Goal: Information Seeking & Learning: Learn about a topic

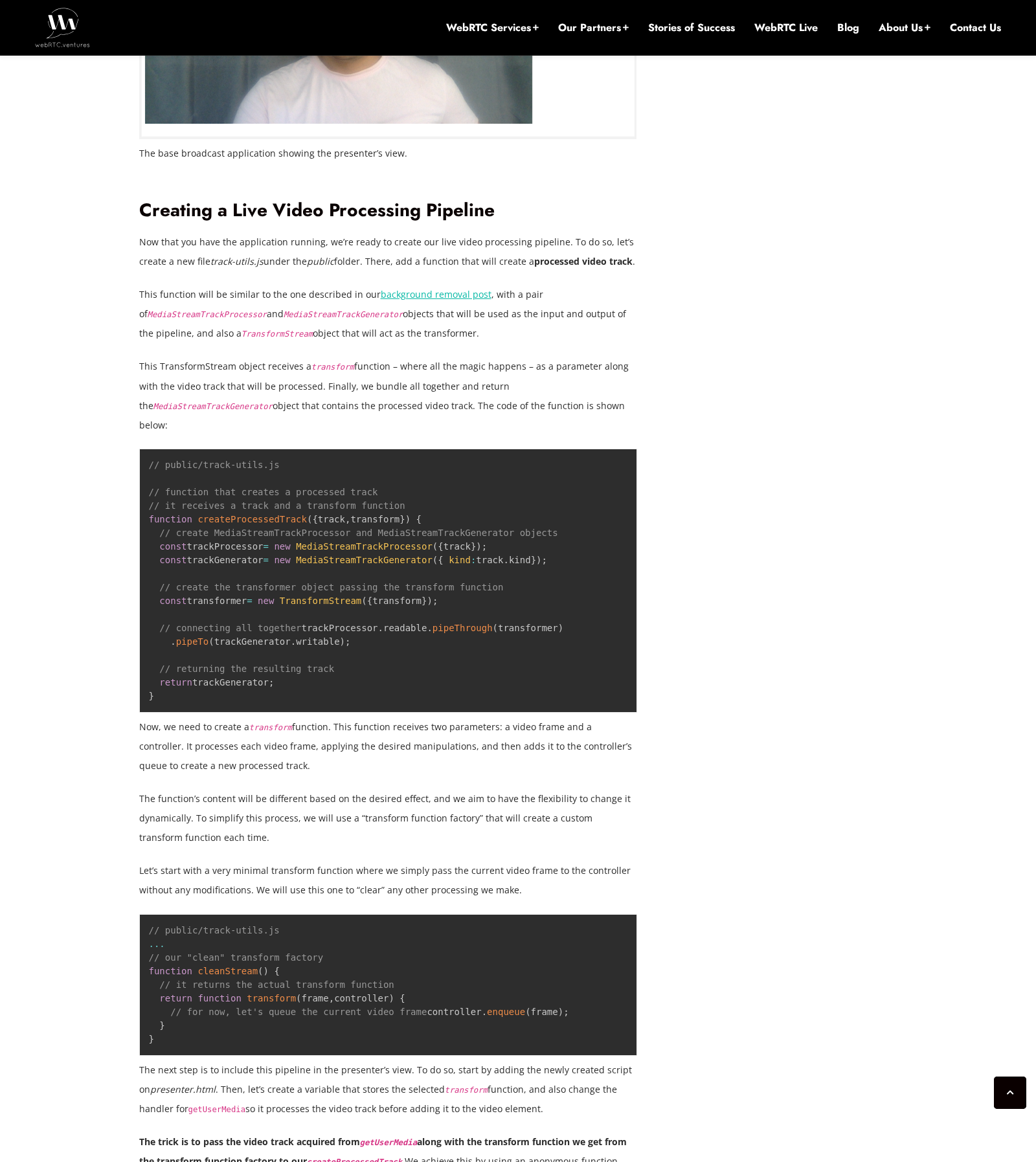
scroll to position [1955, 0]
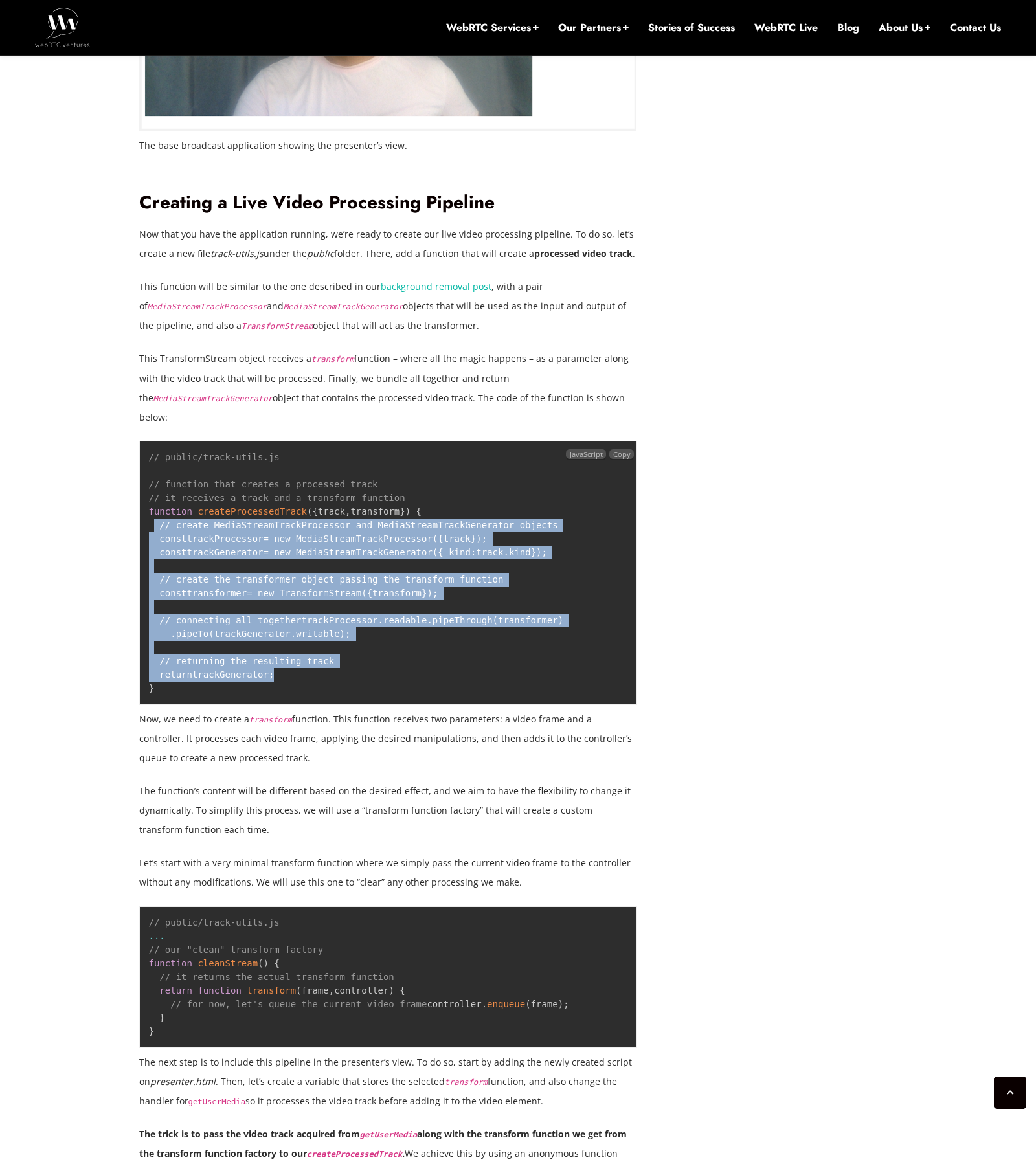
drag, startPoint x: 277, startPoint y: 586, endPoint x: 153, endPoint y: 408, distance: 216.9
click at [153, 441] on pre "// public/track-utils.js // function that creates a processed track // it recei…" at bounding box center [388, 573] width 498 height 264
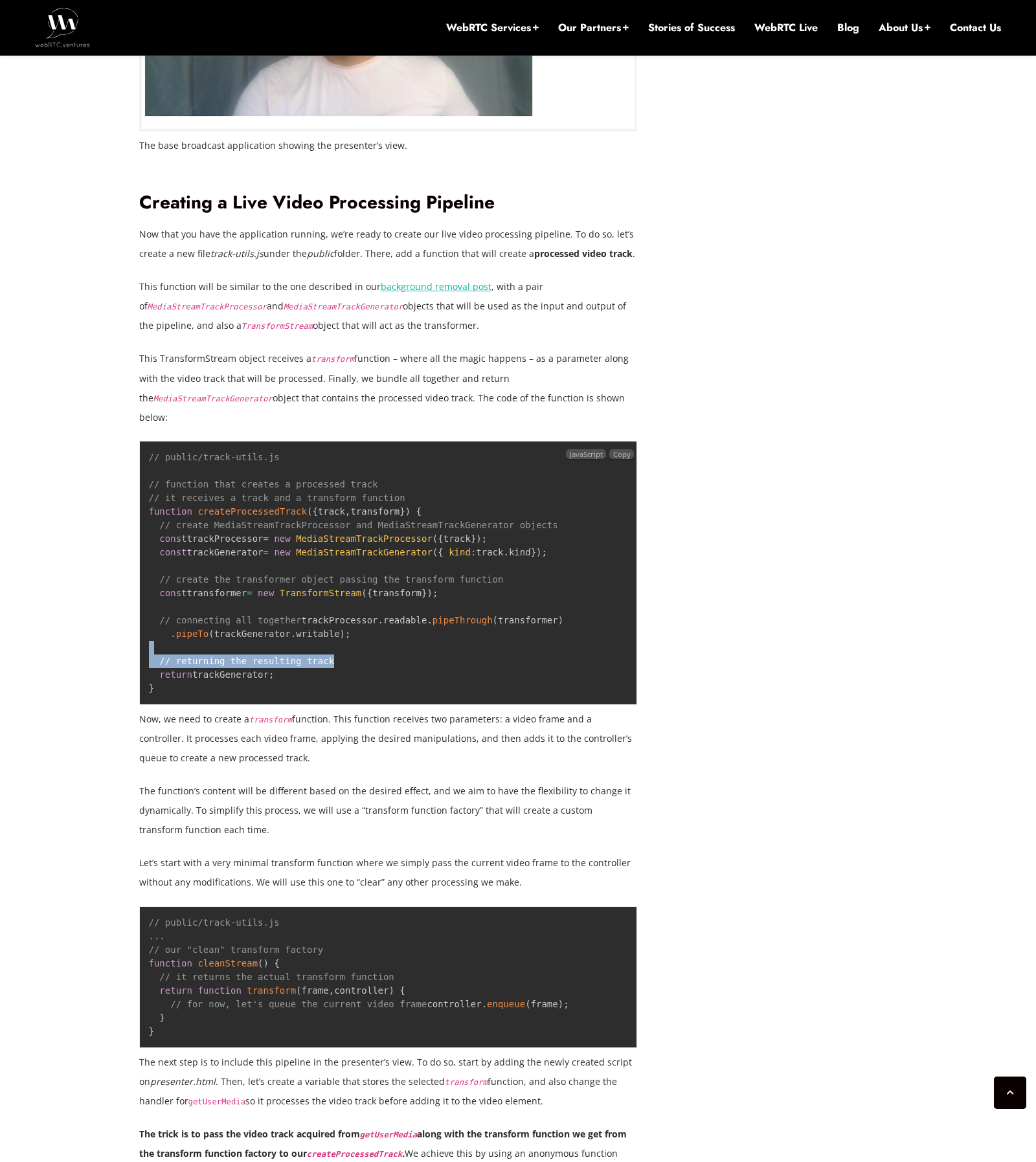
drag, startPoint x: 151, startPoint y: 411, endPoint x: 402, endPoint y: 568, distance: 296.1
click at [402, 568] on pre "// public/track-utils.js // function that creates a processed track // it recei…" at bounding box center [388, 573] width 498 height 264
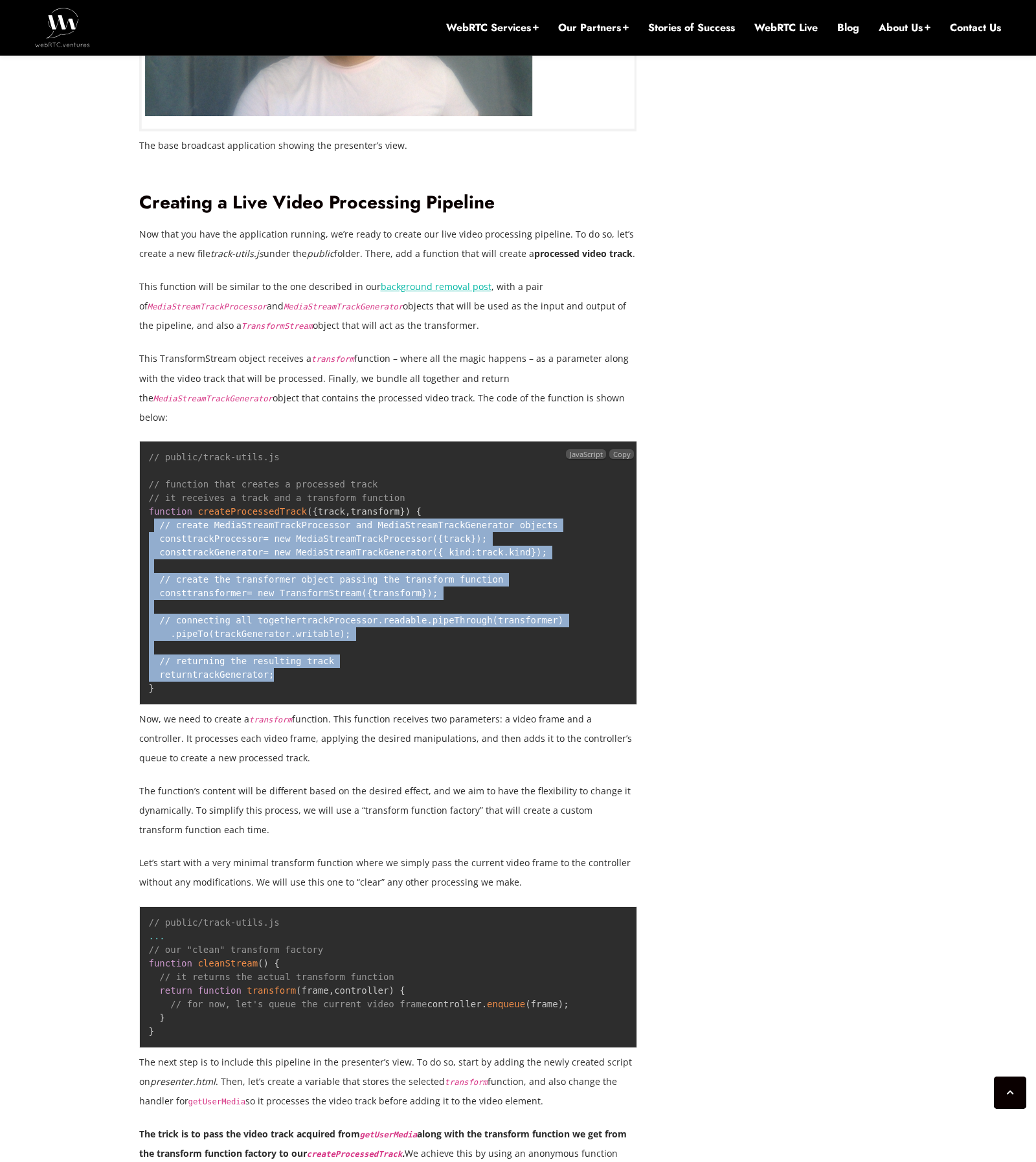
drag, startPoint x: 278, startPoint y: 589, endPoint x: 154, endPoint y: 415, distance: 213.7
click at [154, 441] on pre "// public/track-utils.js // function that creates a processed track // it recei…" at bounding box center [388, 573] width 498 height 264
copy code "// create MediaStreamTrackProcessor and MediaStreamTrackGenerator objects const…"
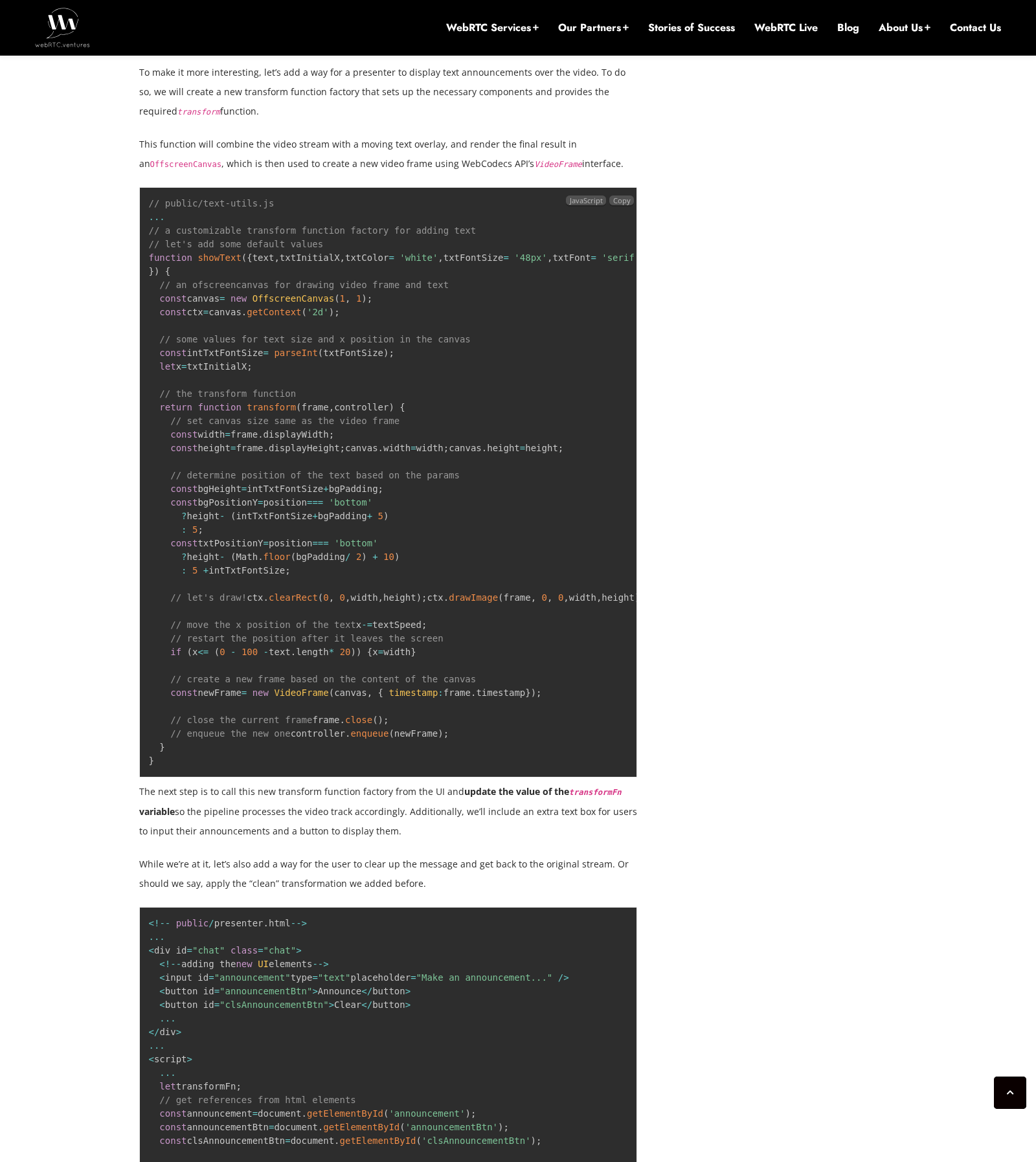
scroll to position [3574, 0]
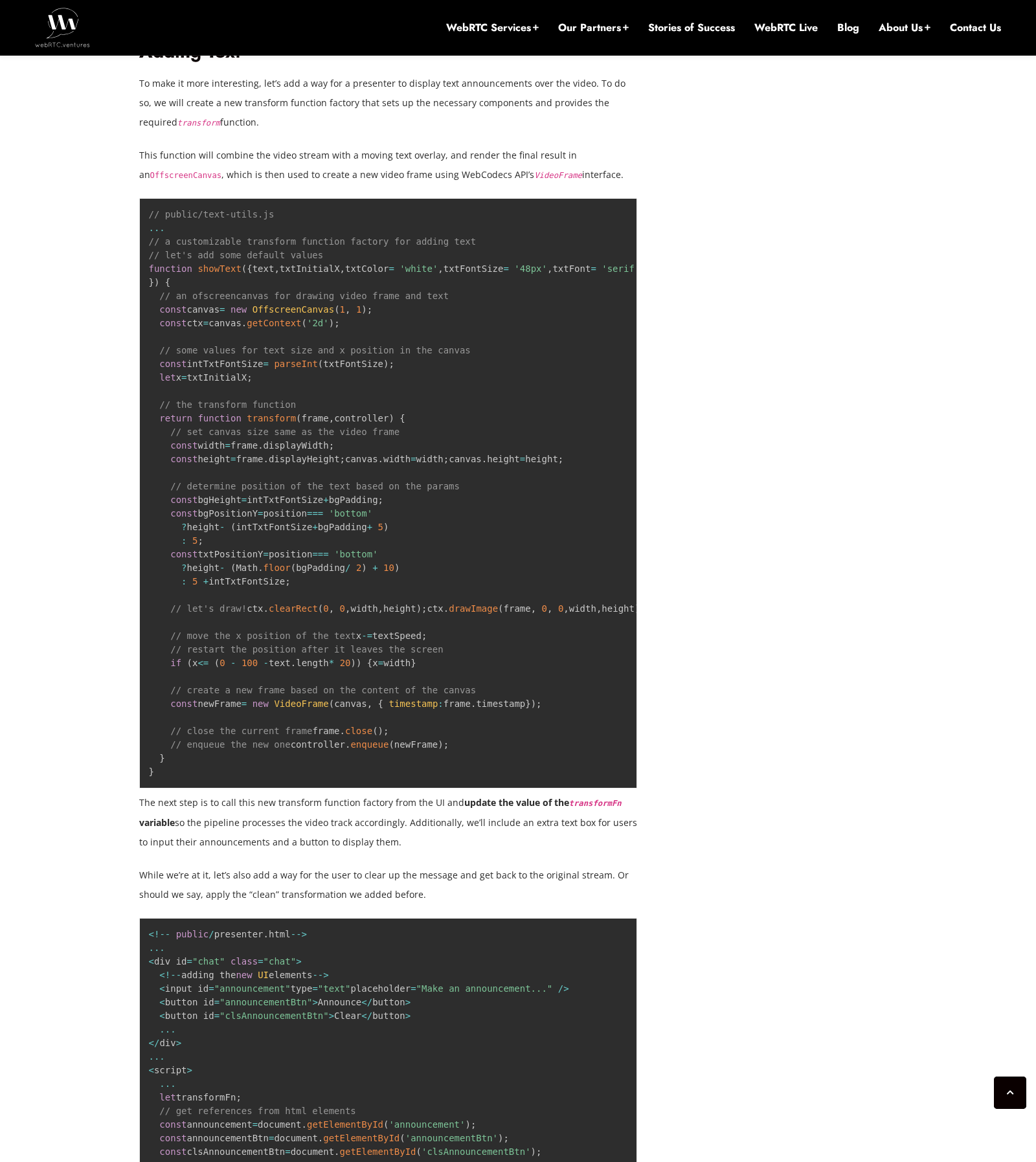
click at [16, 166] on div "[DATE] [PERSON_NAME] Comments Off on Enhancing WebRTC Video Streams: Adding Tex…" at bounding box center [518, 1180] width 1036 height 8393
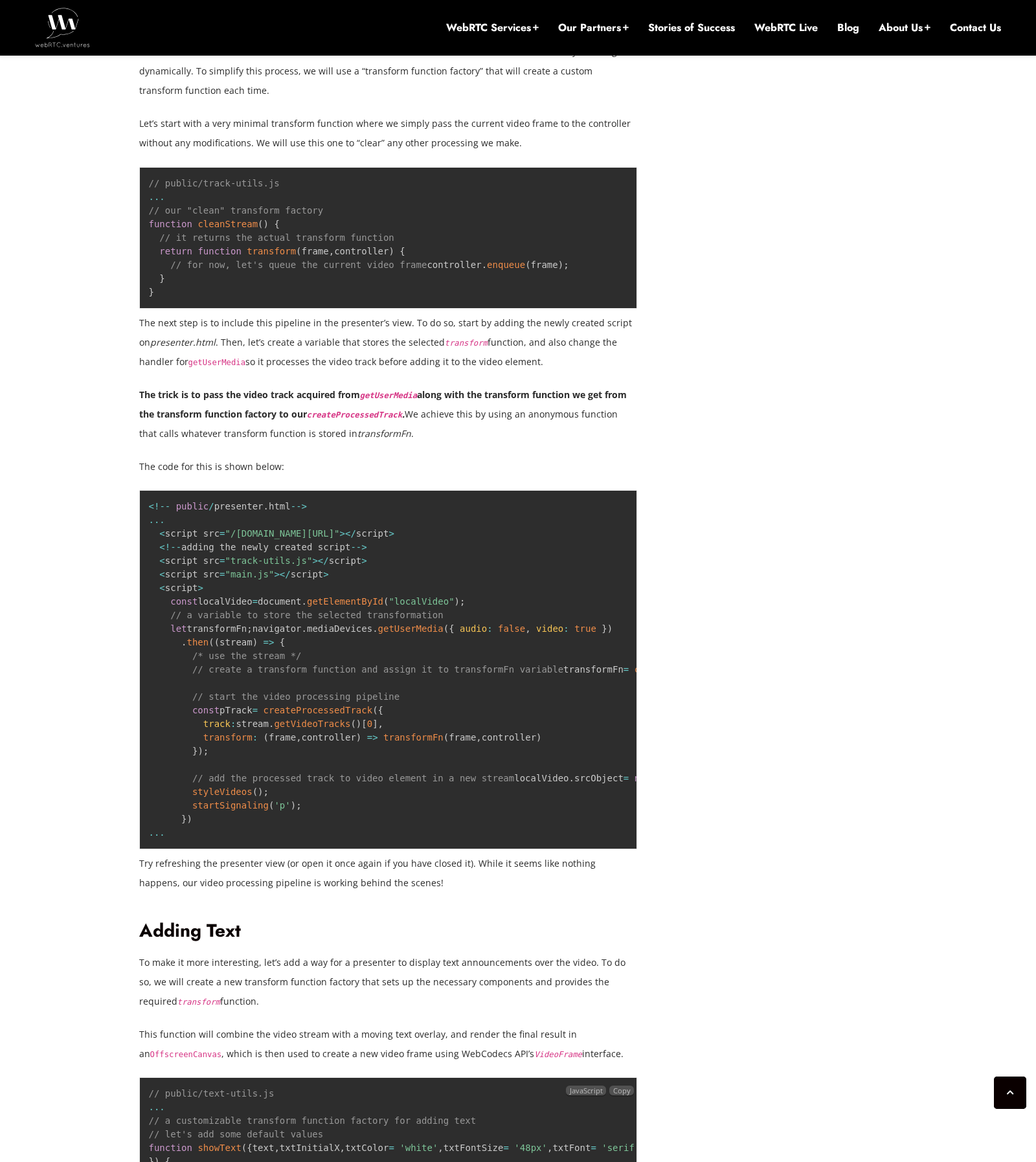
scroll to position [2667, 0]
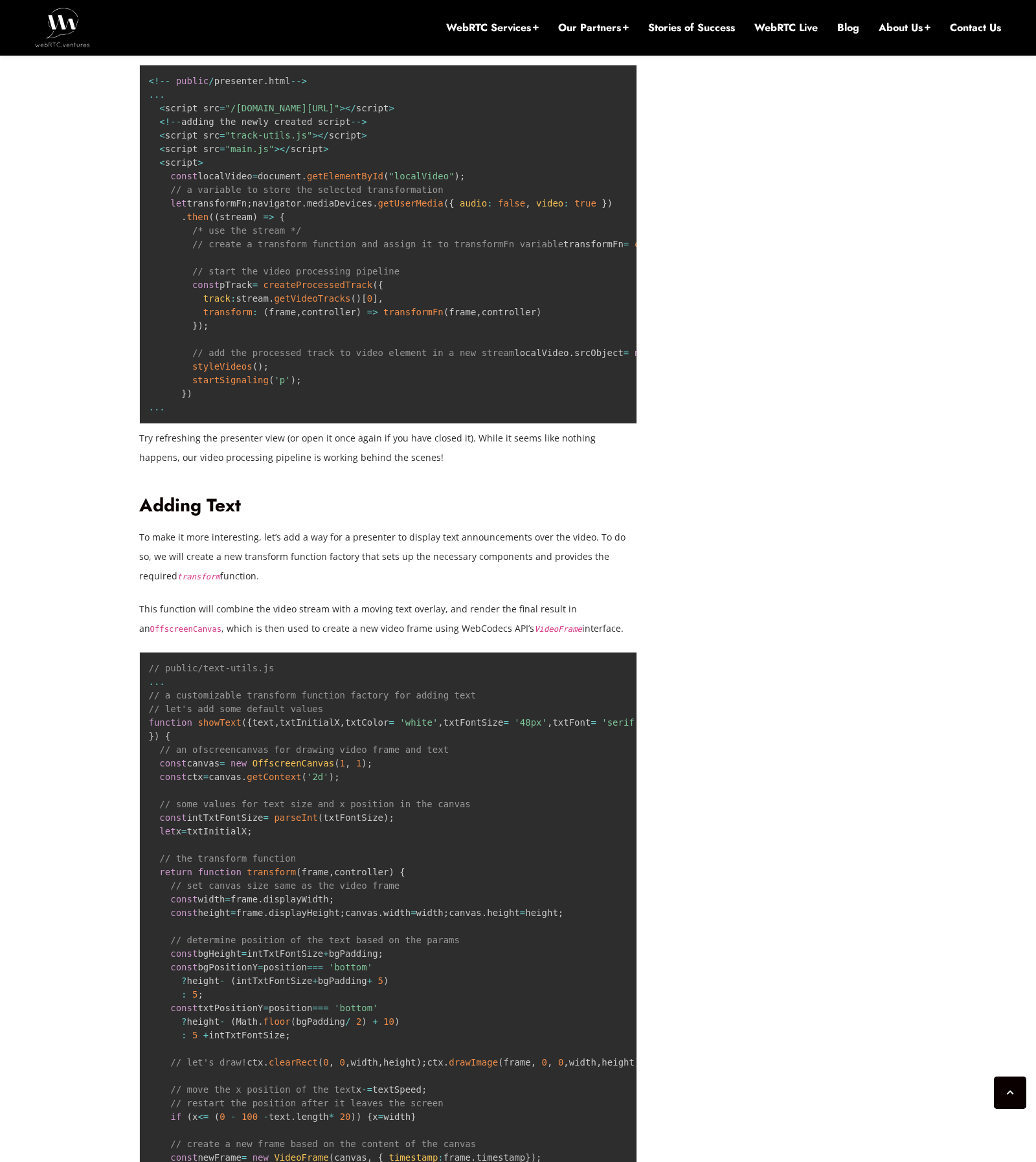
scroll to position [2926, 0]
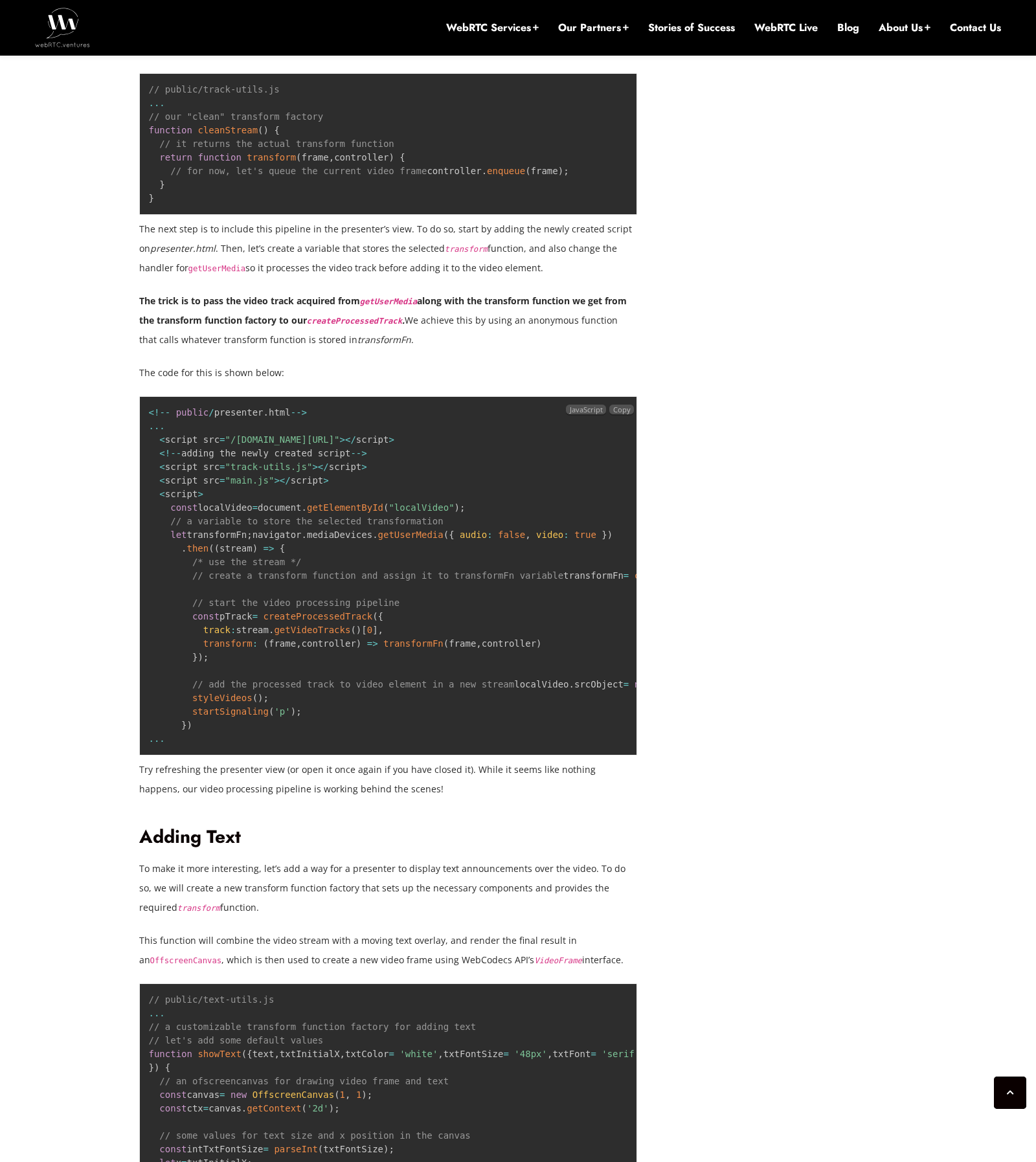
scroll to position [2861, 0]
